Goal: Information Seeking & Learning: Understand process/instructions

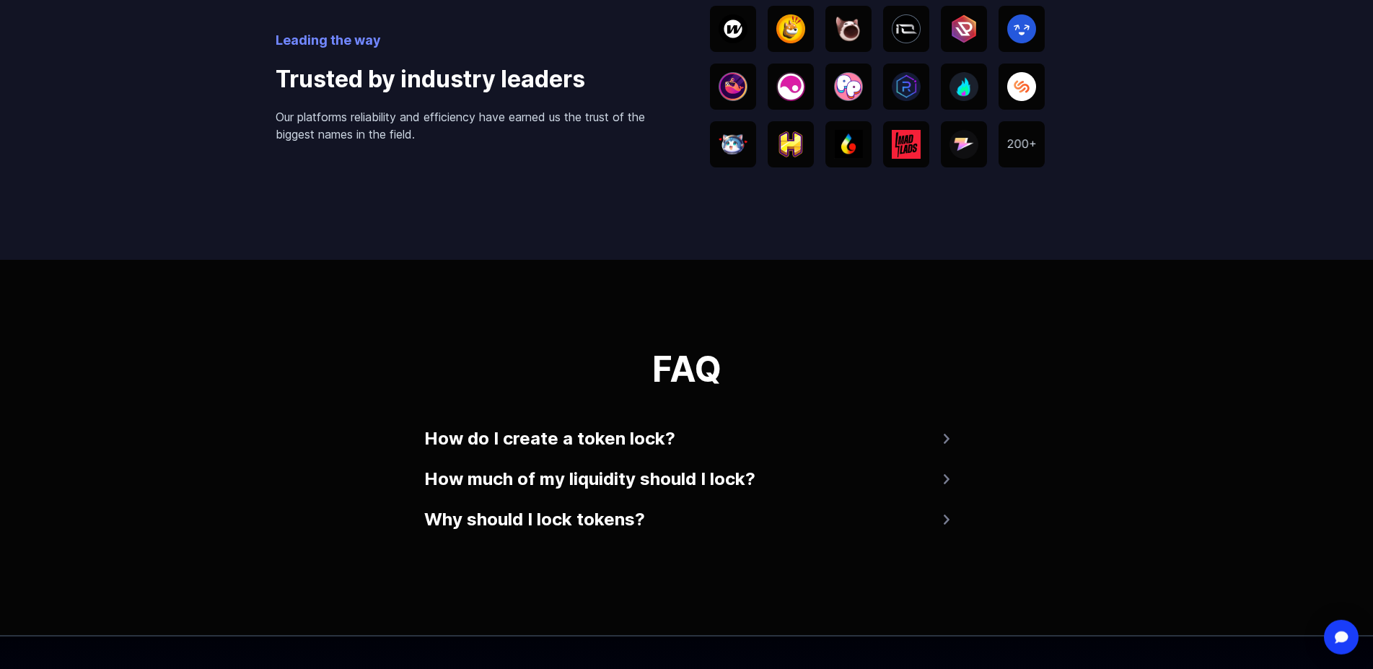
scroll to position [2429, 0]
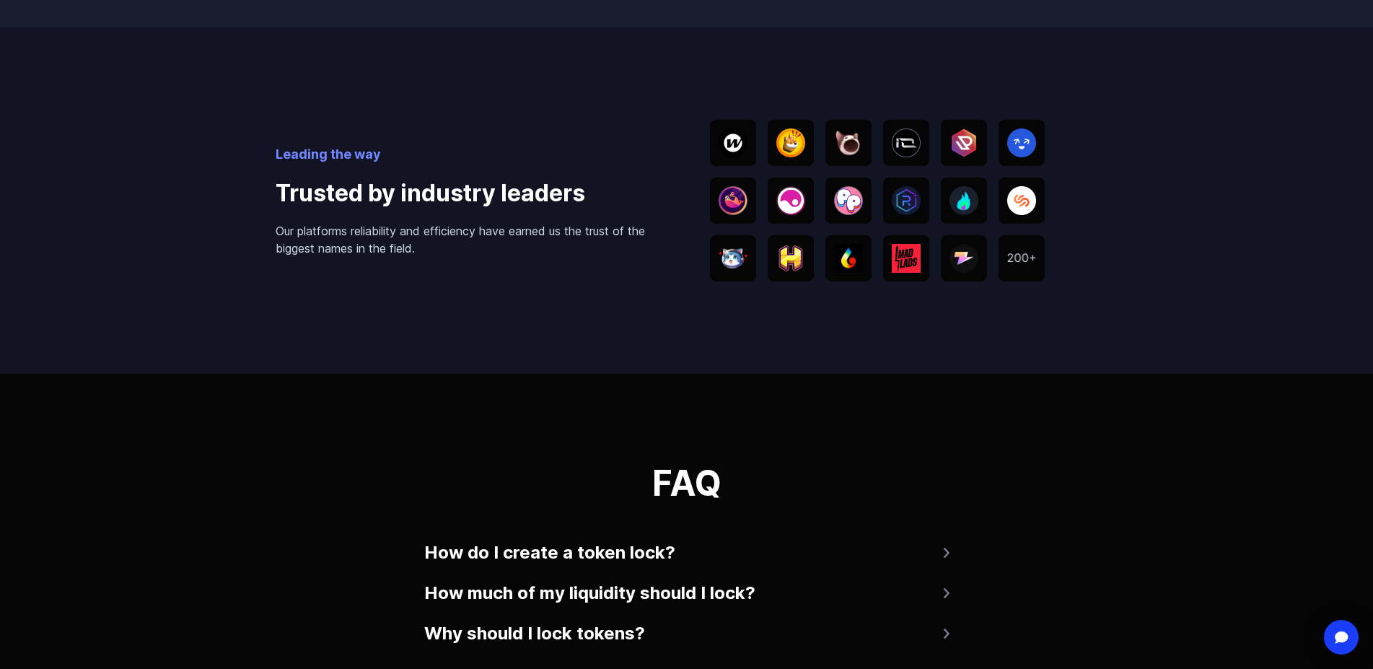
click at [952, 524] on div "FAQ How do I create a token lock? Connect your wallet to Streamflow, click 'cre…" at bounding box center [686, 561] width 1373 height 375
click at [936, 616] on button "Why should I lock tokens?" at bounding box center [686, 633] width 525 height 35
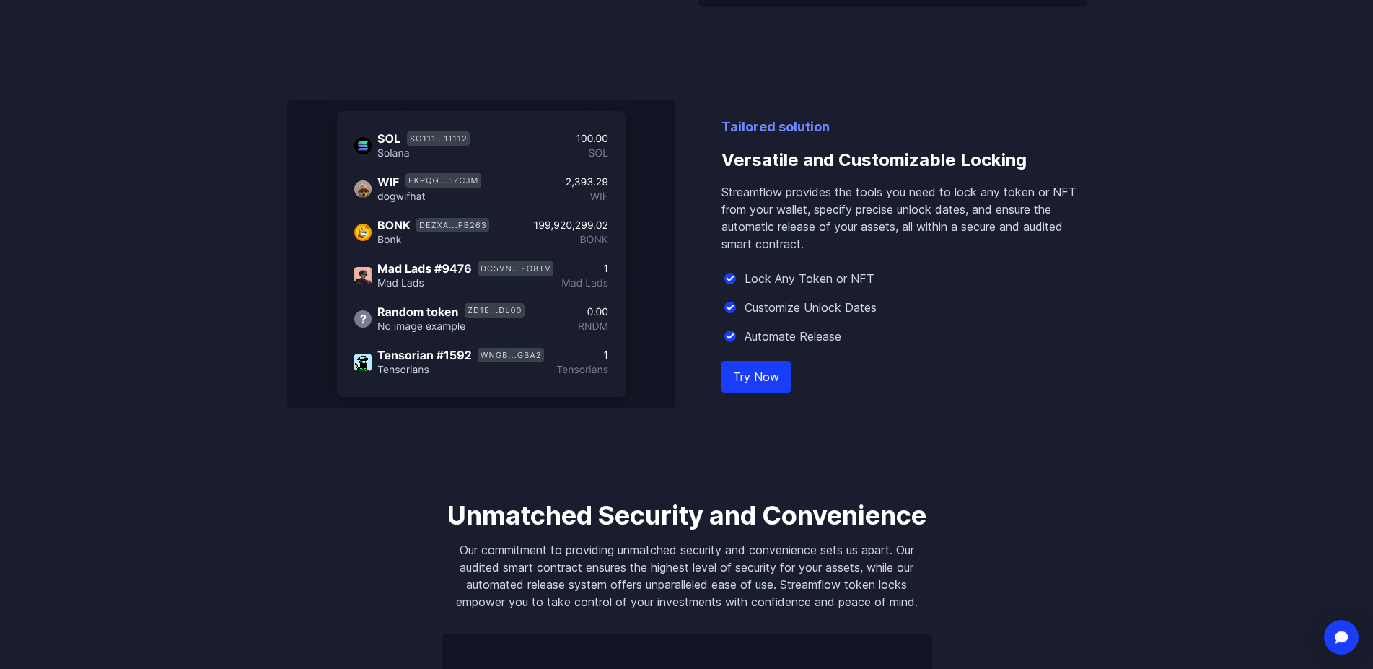
scroll to position [1104, 0]
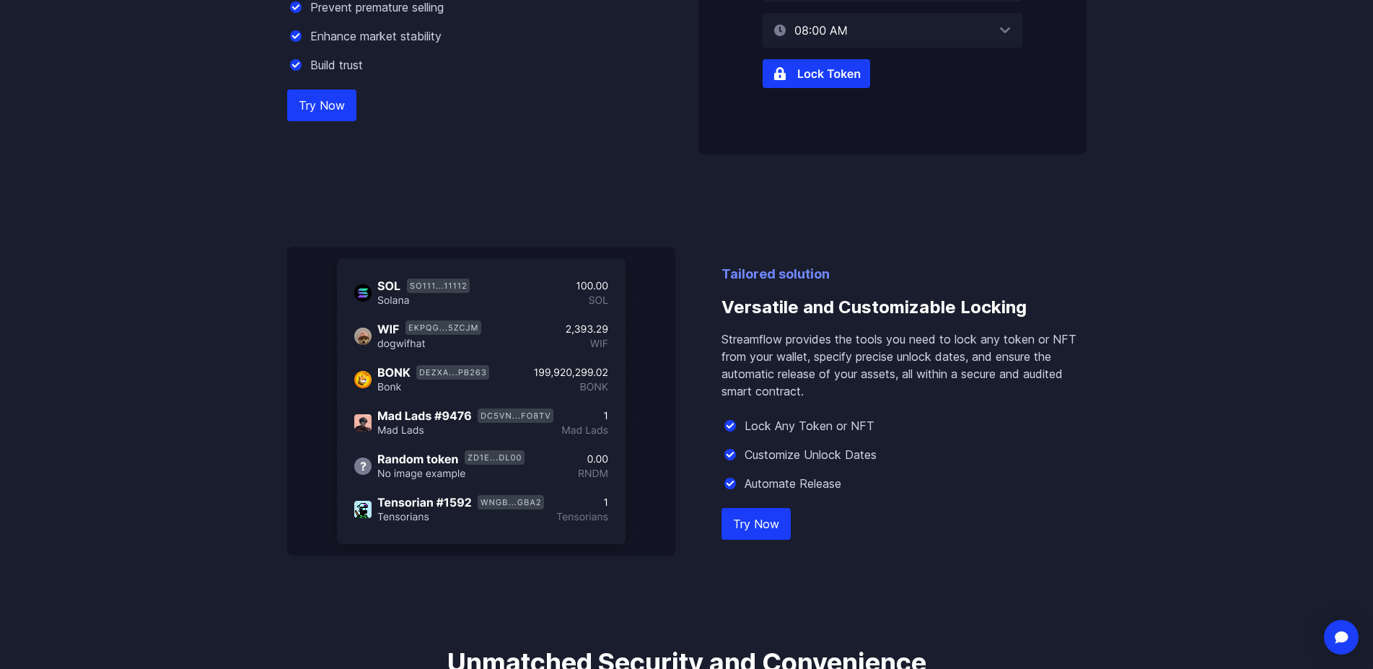
click at [971, 284] on h3 "Versatile and Customizable Locking" at bounding box center [904, 307] width 365 height 46
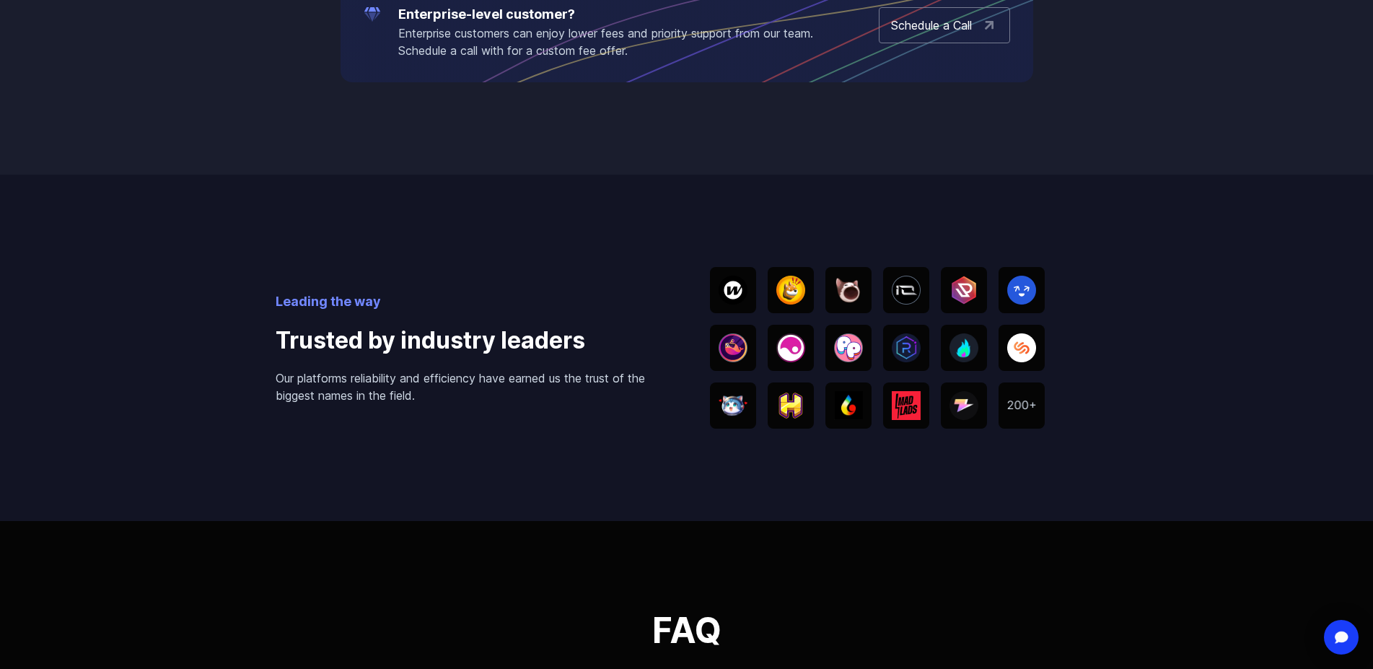
scroll to position [2576, 0]
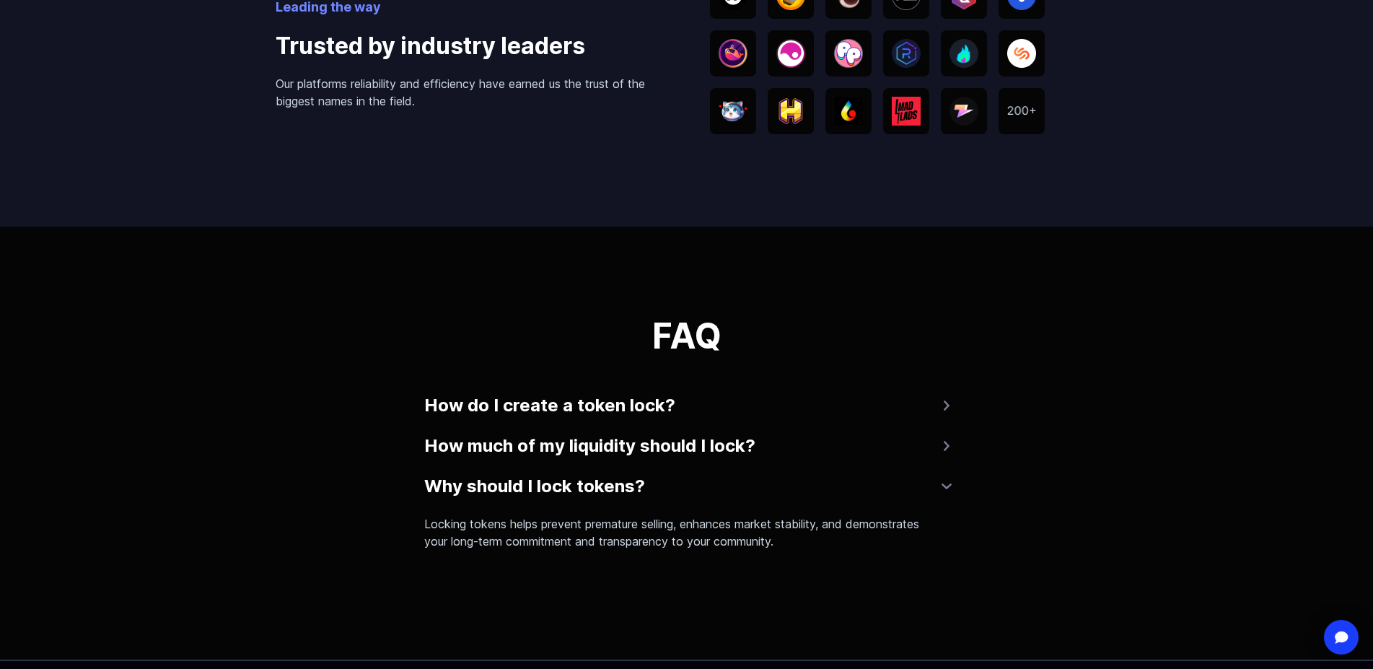
click at [692, 388] on button "How do I create a token lock?" at bounding box center [686, 405] width 525 height 35
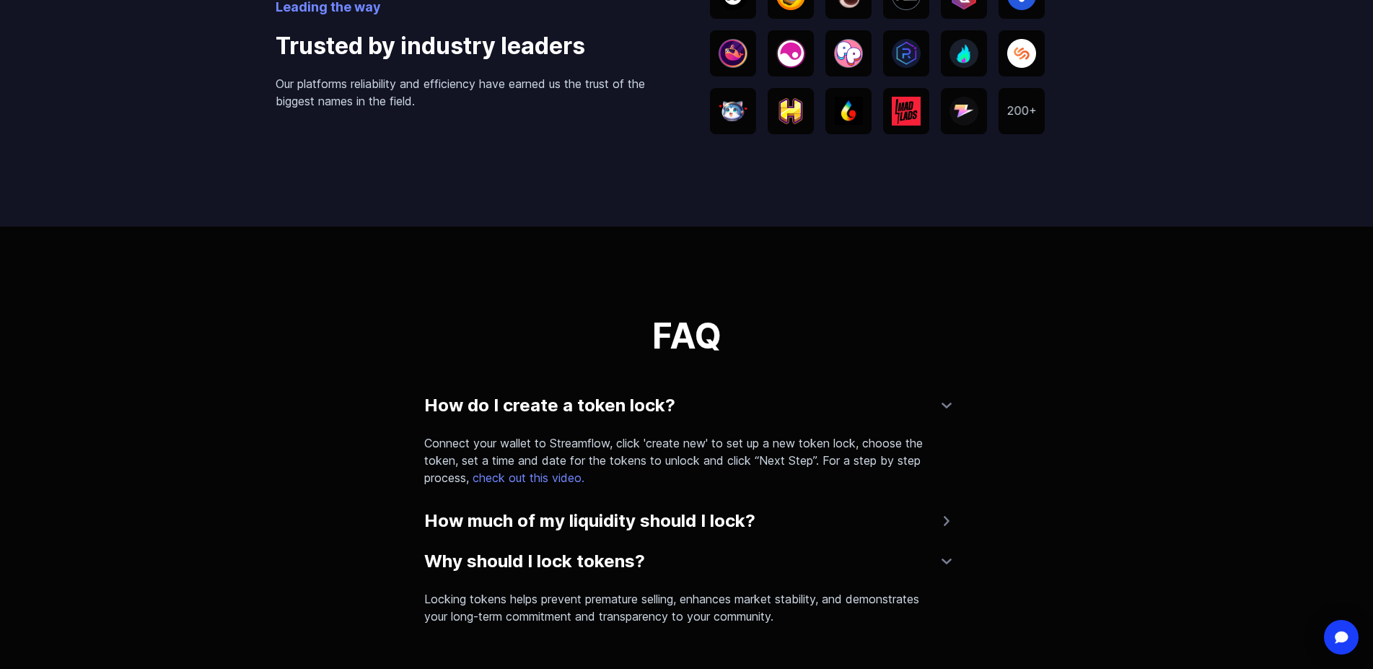
click at [692, 388] on button "How do I create a token lock?" at bounding box center [686, 405] width 525 height 35
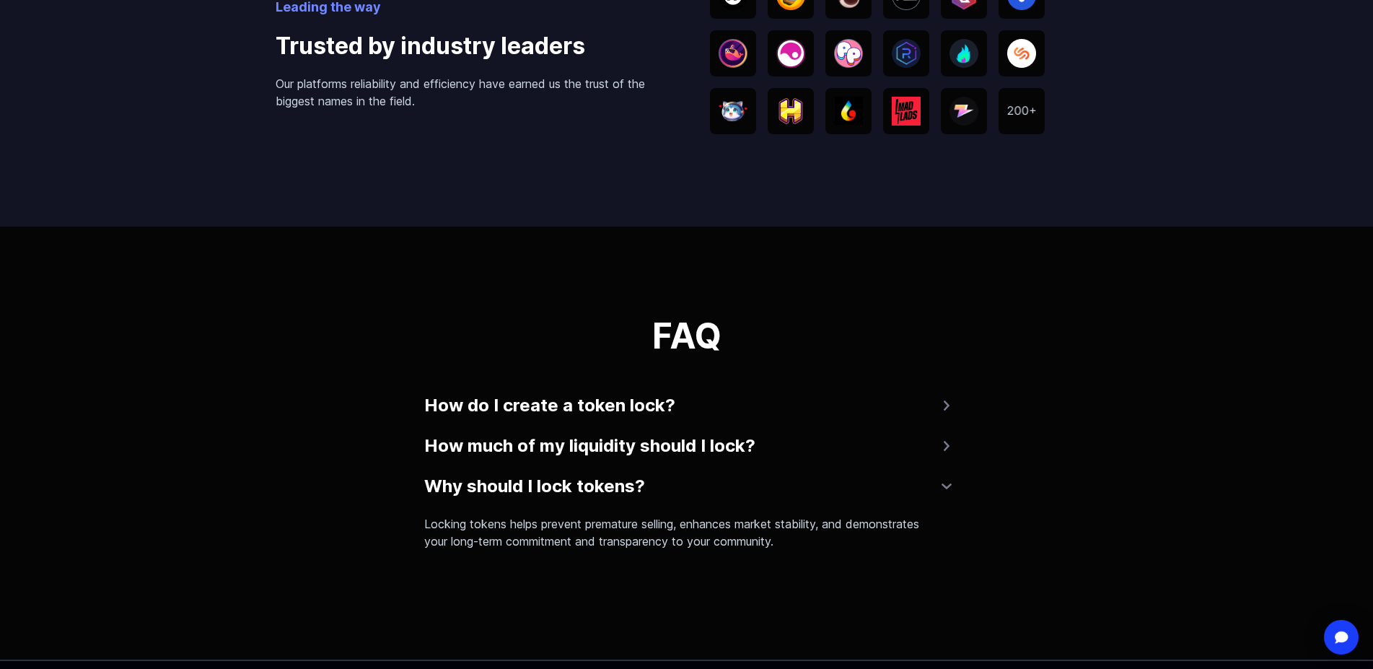
click at [796, 429] on button "How much of my liquidity should I lock?" at bounding box center [686, 446] width 525 height 35
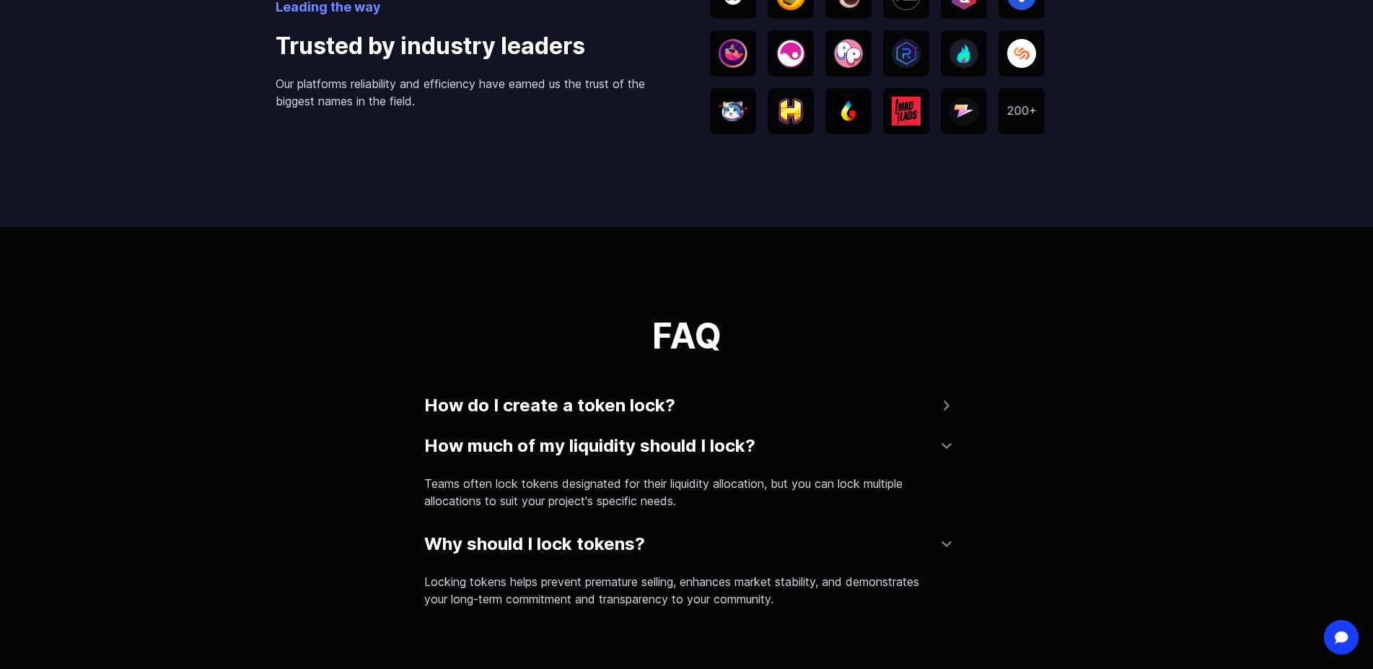
click at [795, 429] on button "How much of my liquidity should I lock?" at bounding box center [686, 446] width 525 height 35
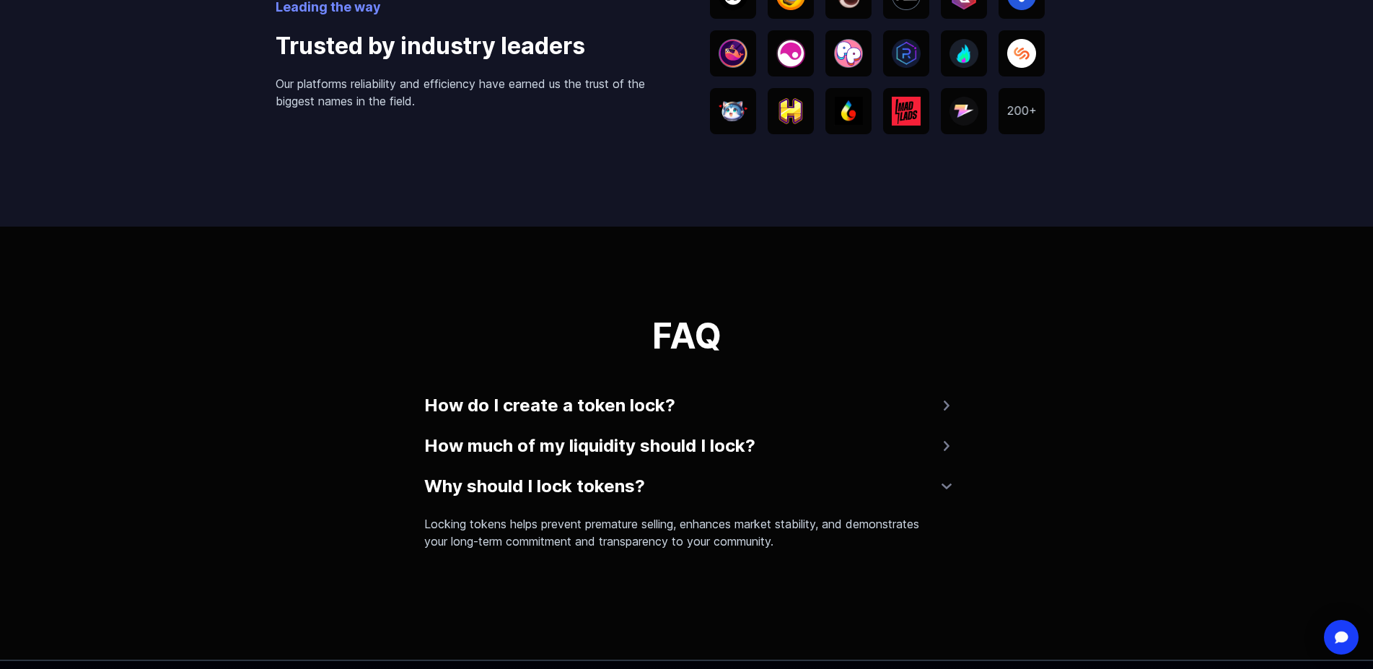
click at [741, 469] on button "Why should I lock tokens?" at bounding box center [686, 486] width 525 height 35
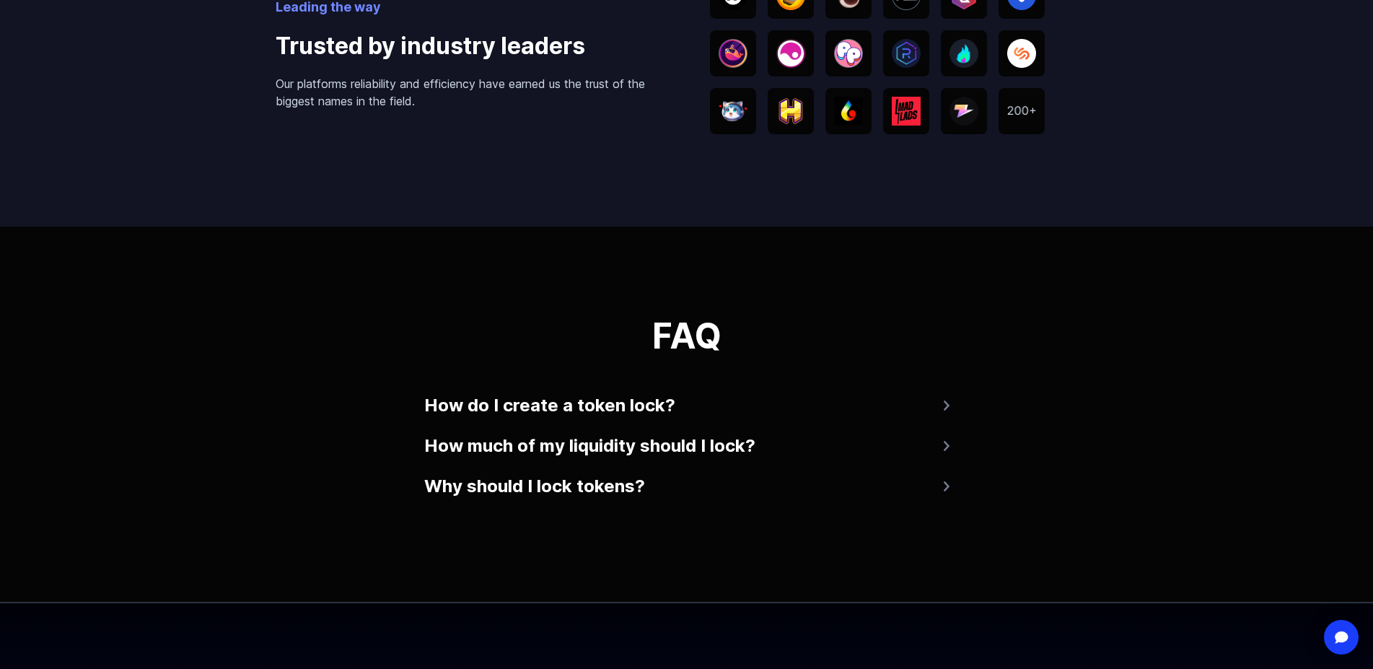
click at [748, 469] on button "Why should I lock tokens?" at bounding box center [686, 486] width 525 height 35
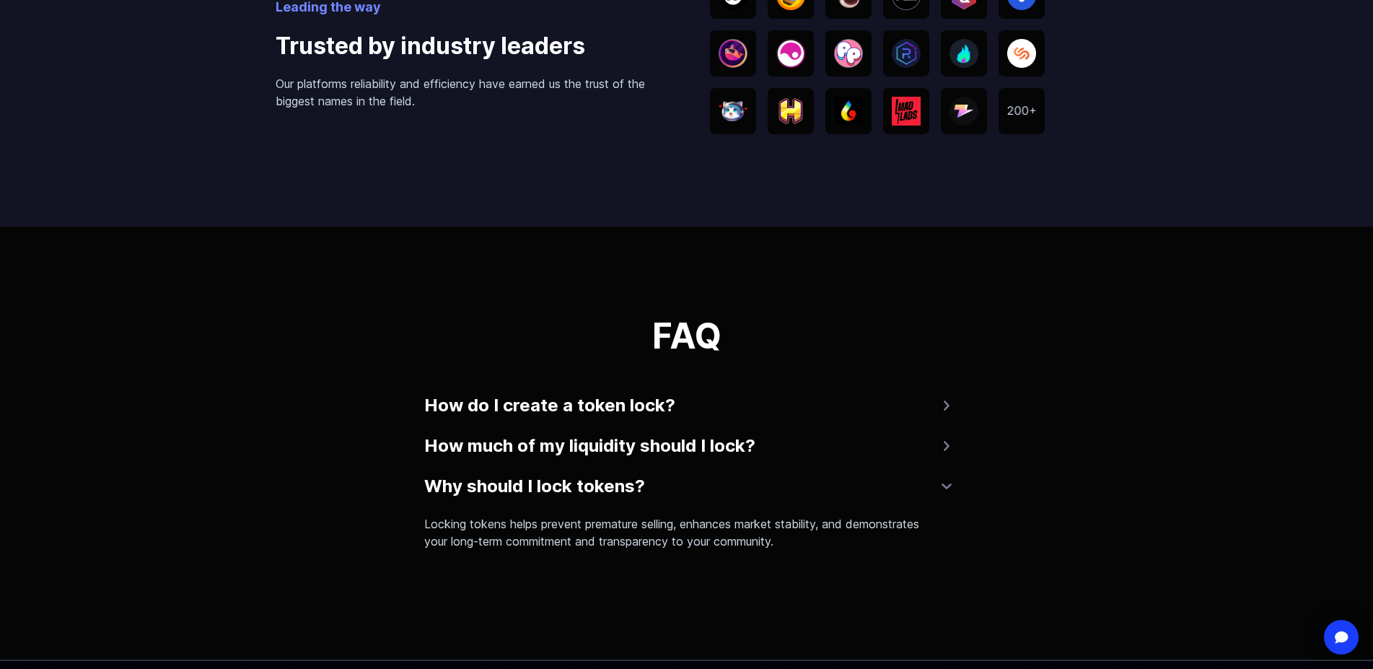
click at [748, 469] on button "Why should I lock tokens?" at bounding box center [686, 486] width 525 height 35
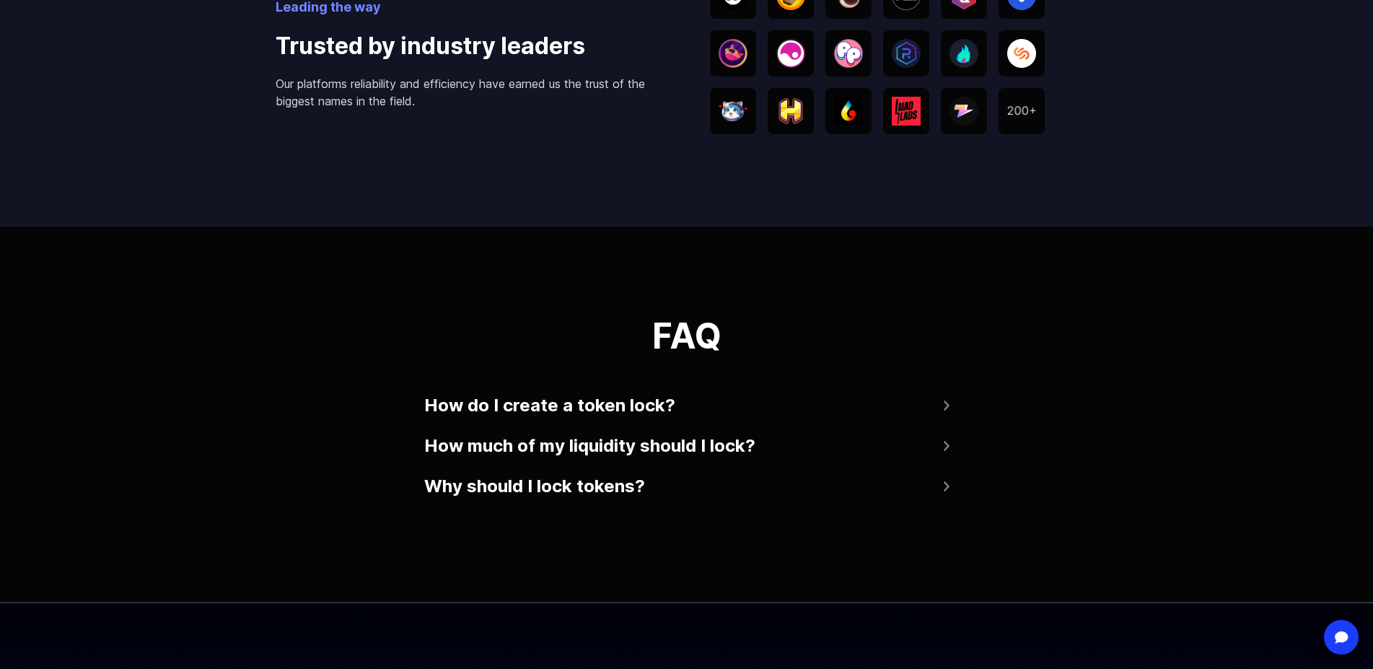
click at [759, 429] on button "How much of my liquidity should I lock?" at bounding box center [686, 446] width 525 height 35
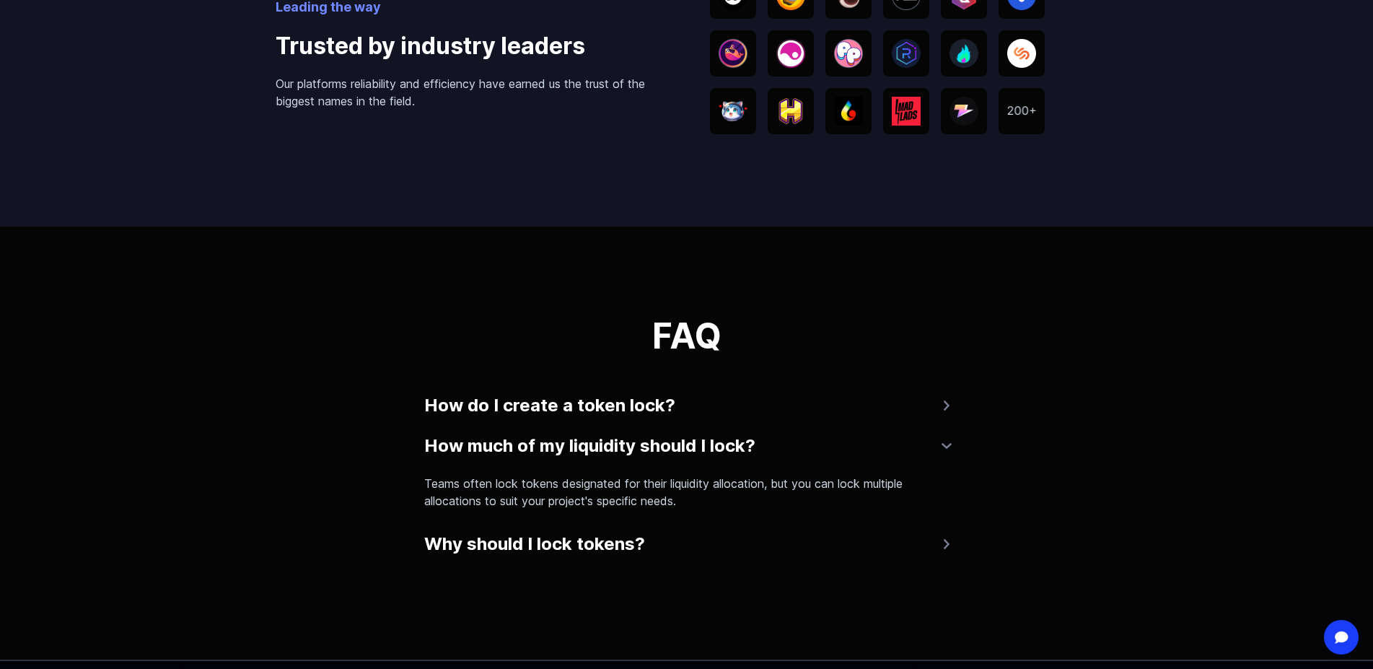
drag, startPoint x: 765, startPoint y: 419, endPoint x: 769, endPoint y: 407, distance: 12.3
click at [766, 429] on button "How much of my liquidity should I lock?" at bounding box center [686, 446] width 525 height 35
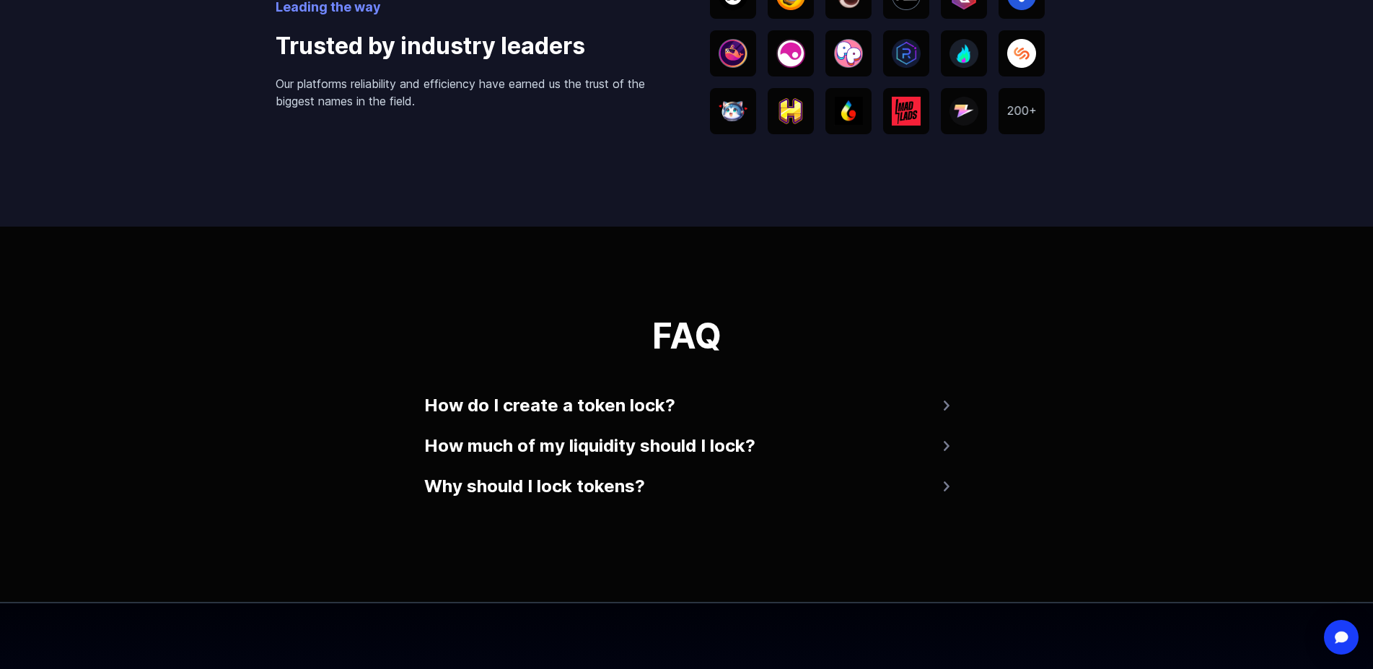
click at [781, 388] on button "How do I create a token lock?" at bounding box center [686, 405] width 525 height 35
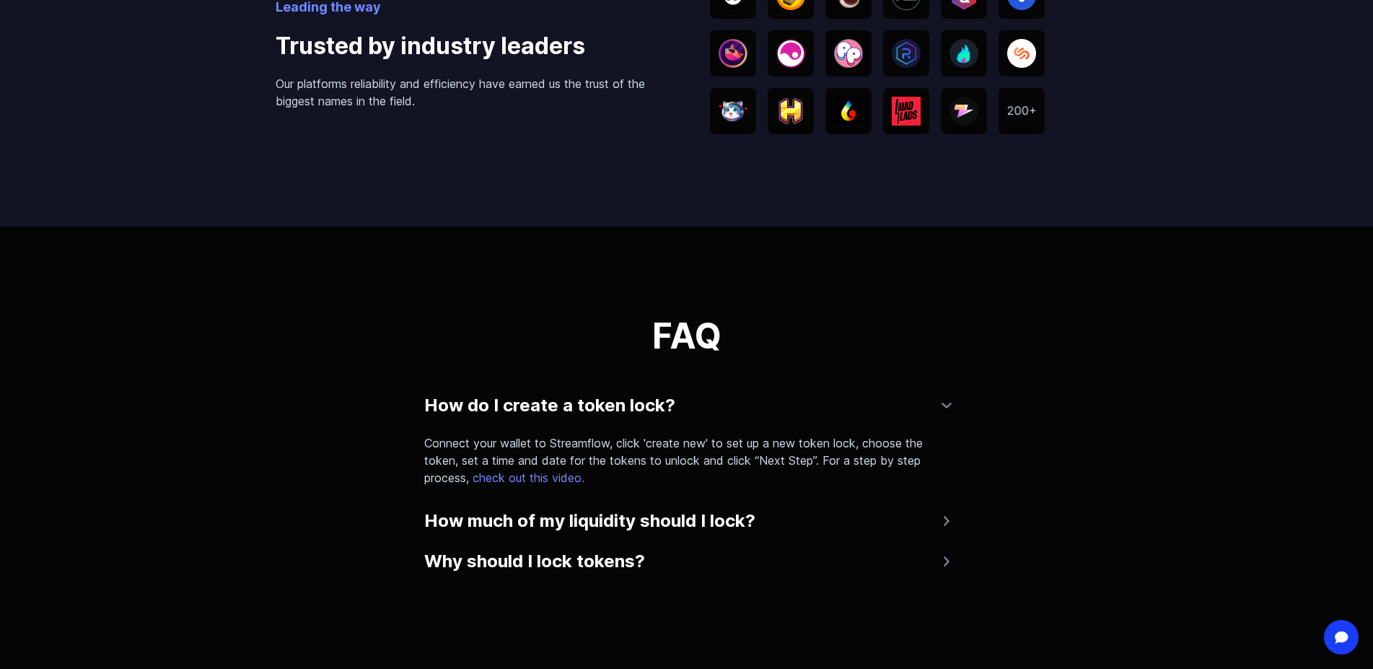
click at [784, 388] on button "How do I create a token lock?" at bounding box center [686, 405] width 525 height 35
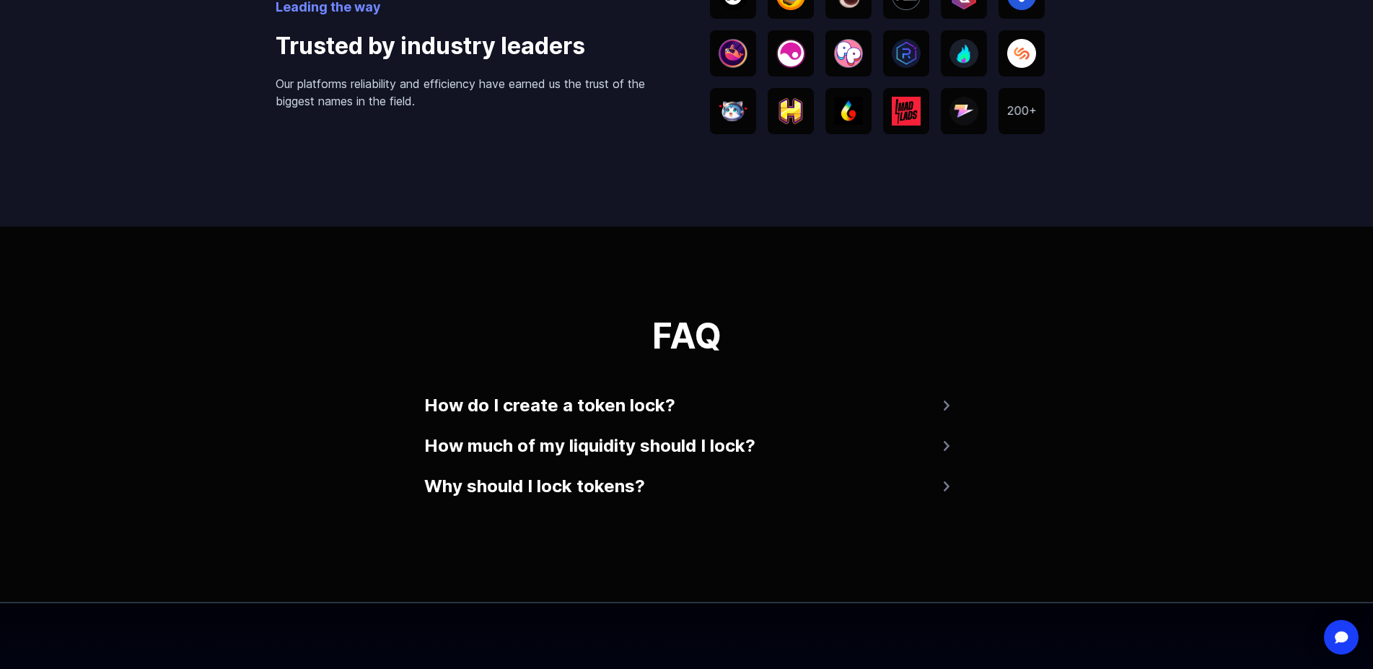
click at [809, 429] on button "How much of my liquidity should I lock?" at bounding box center [686, 446] width 525 height 35
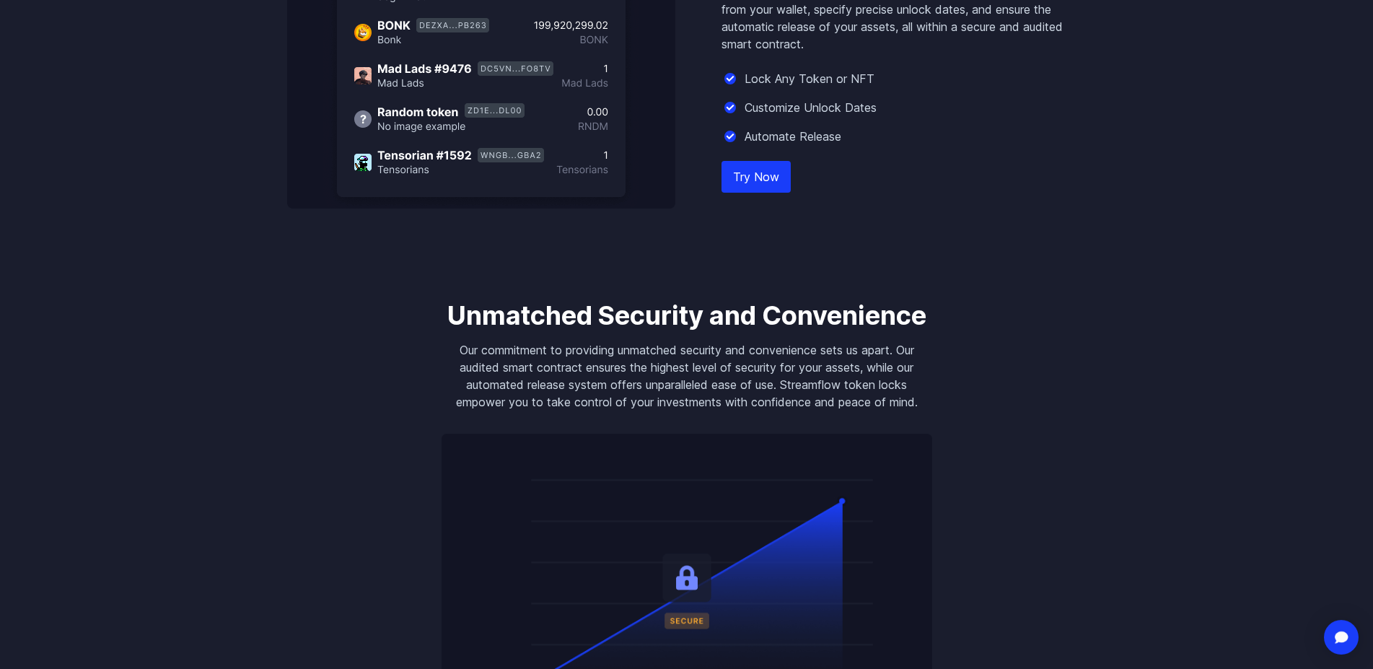
scroll to position [1178, 0]
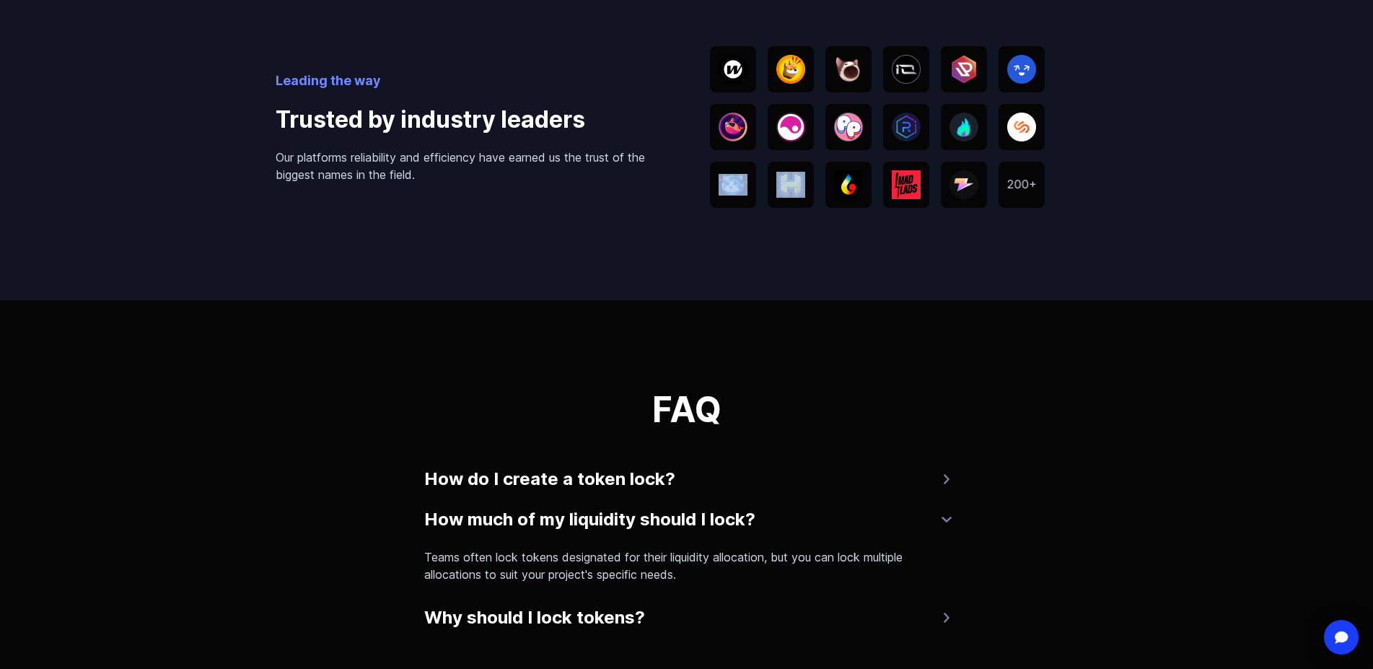
drag, startPoint x: 754, startPoint y: 145, endPoint x: 791, endPoint y: 194, distance: 61.3
click at [790, 193] on div "Leading the way Trusted by industry leaders Our platforms reliability and effic…" at bounding box center [687, 127] width 823 height 346
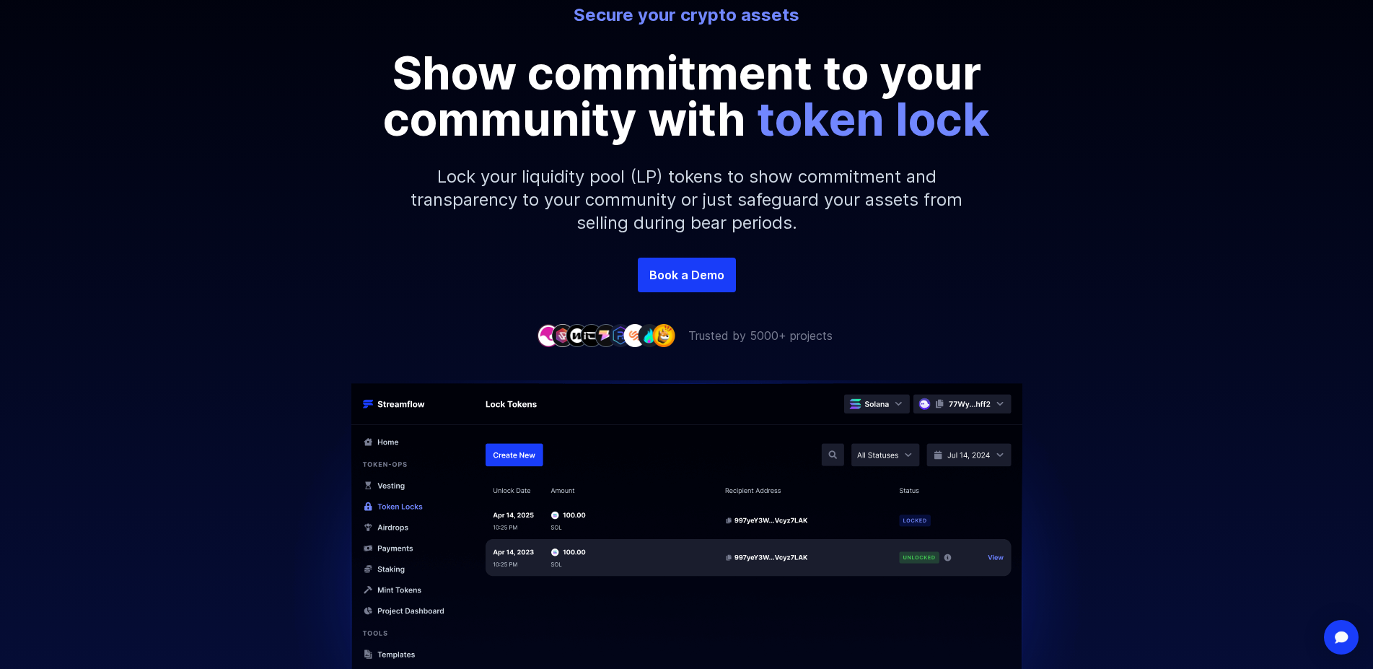
scroll to position [0, 0]
